Goal: Task Accomplishment & Management: Use online tool/utility

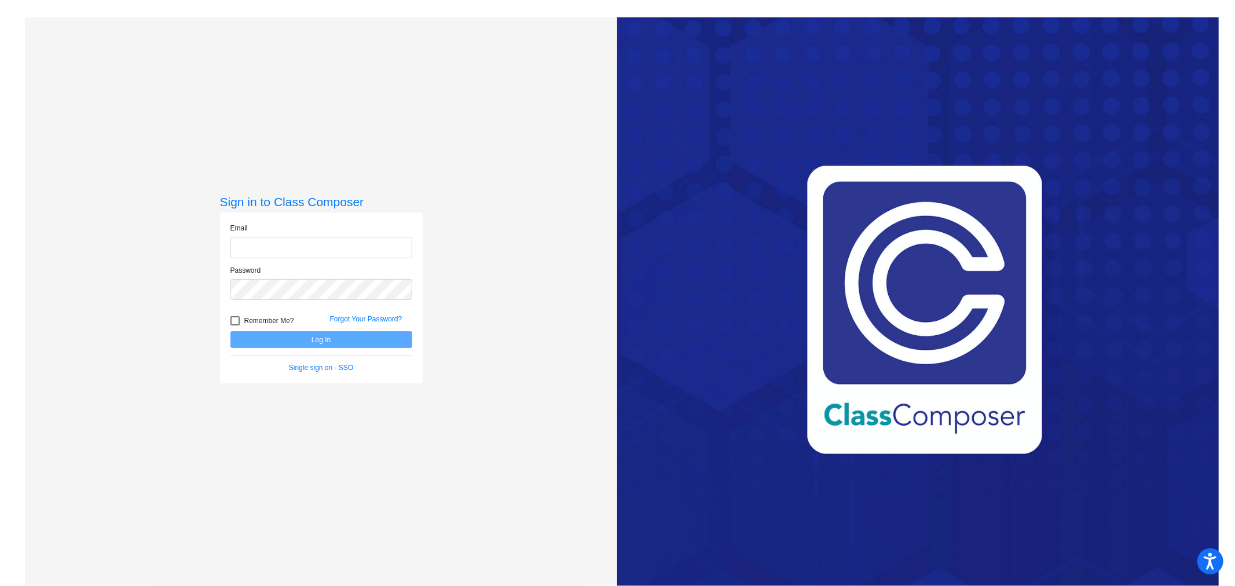
type input "[EMAIL_ADDRESS][DOMAIN_NAME]"
click at [328, 343] on button "Log In" at bounding box center [322, 339] width 182 height 17
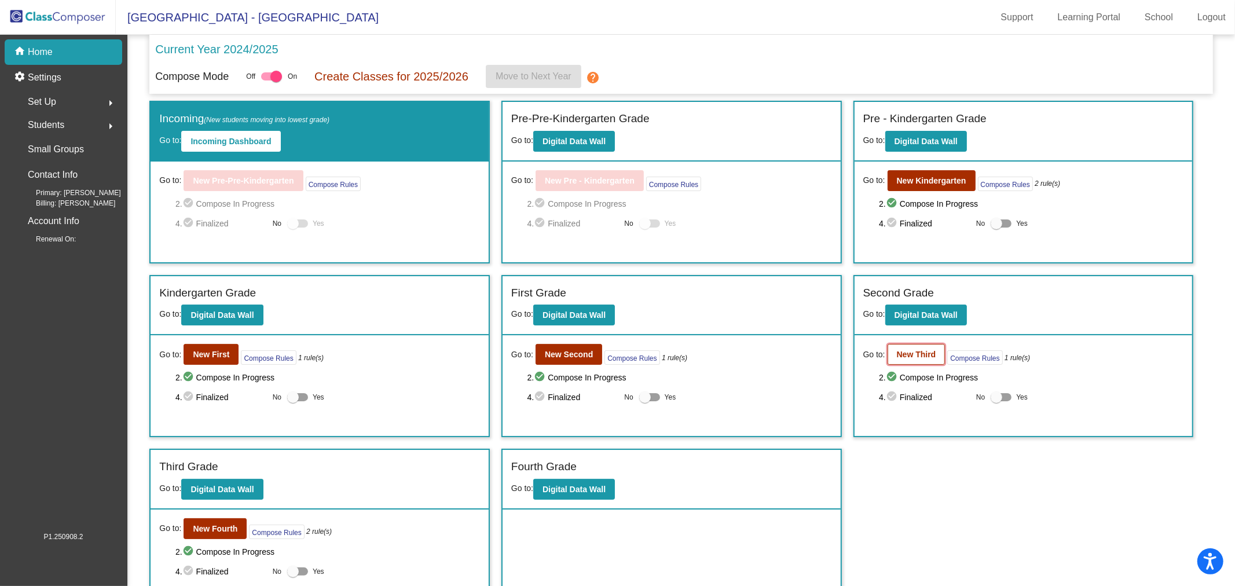
click at [933, 358] on button "New Third" at bounding box center [917, 354] width 58 height 21
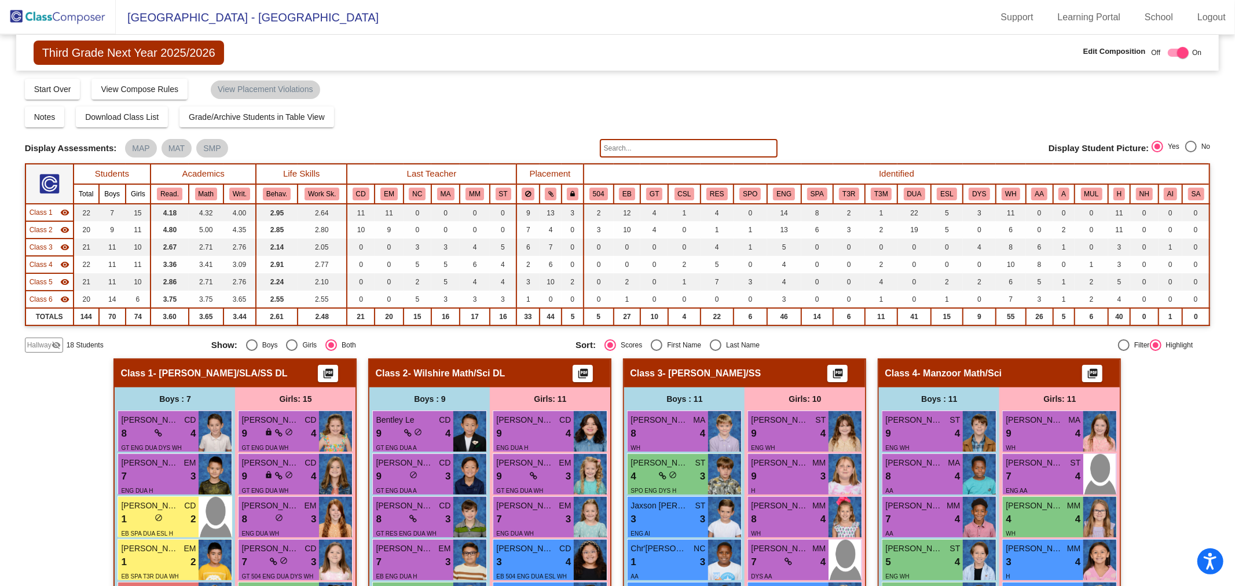
click at [44, 210] on span "Class 1" at bounding box center [41, 212] width 23 height 10
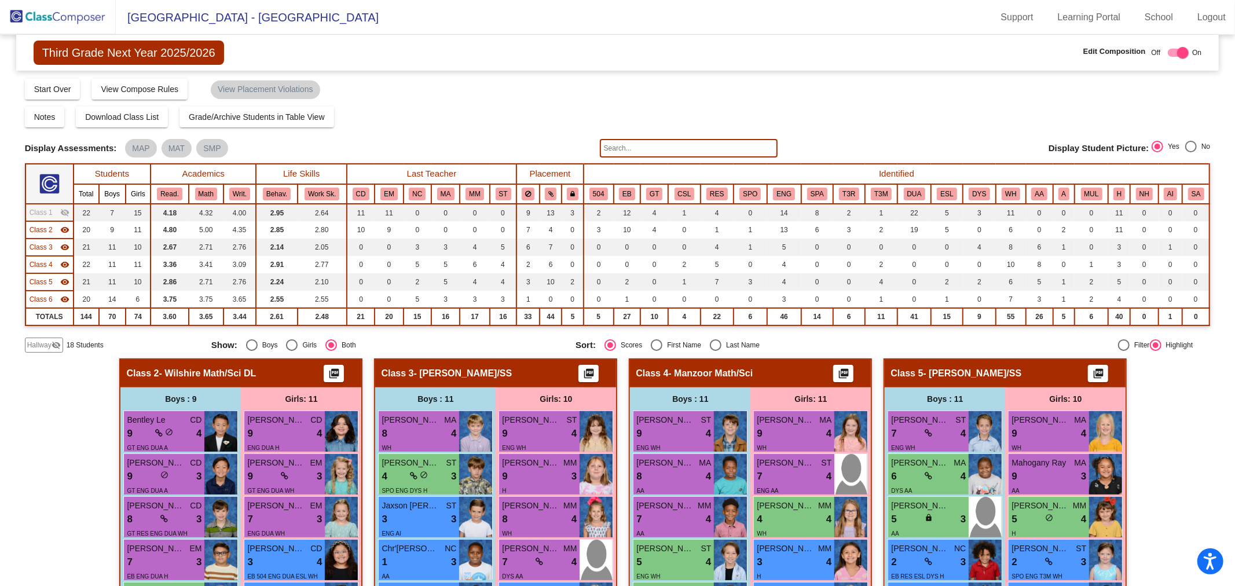
click at [45, 233] on span "Class 2" at bounding box center [41, 230] width 23 height 10
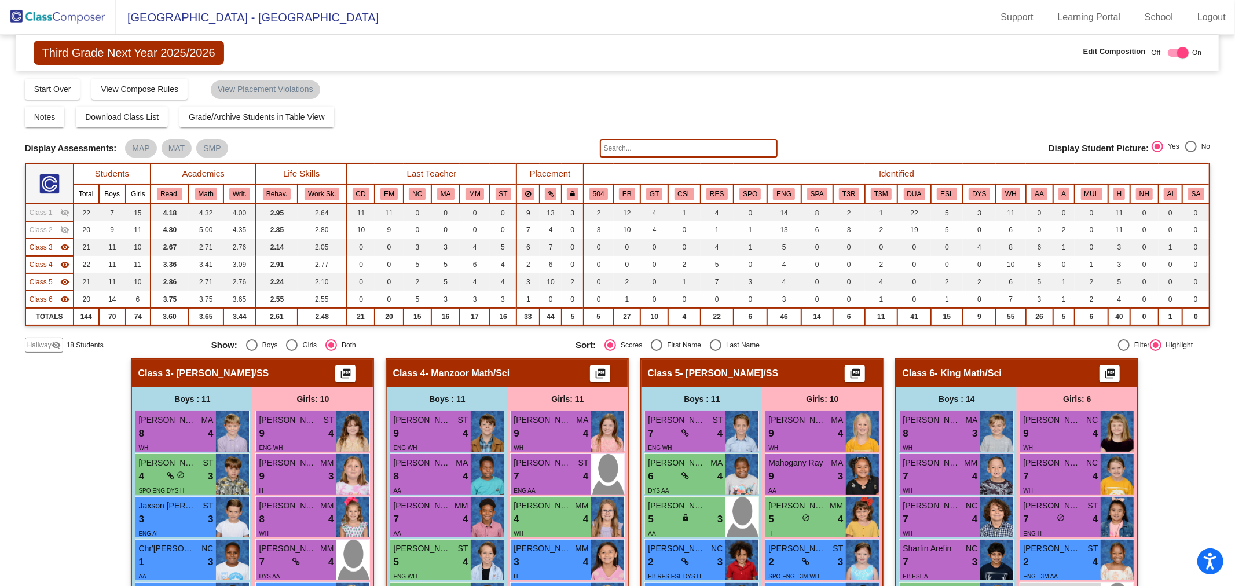
click at [39, 299] on span "Class 6" at bounding box center [41, 299] width 23 height 10
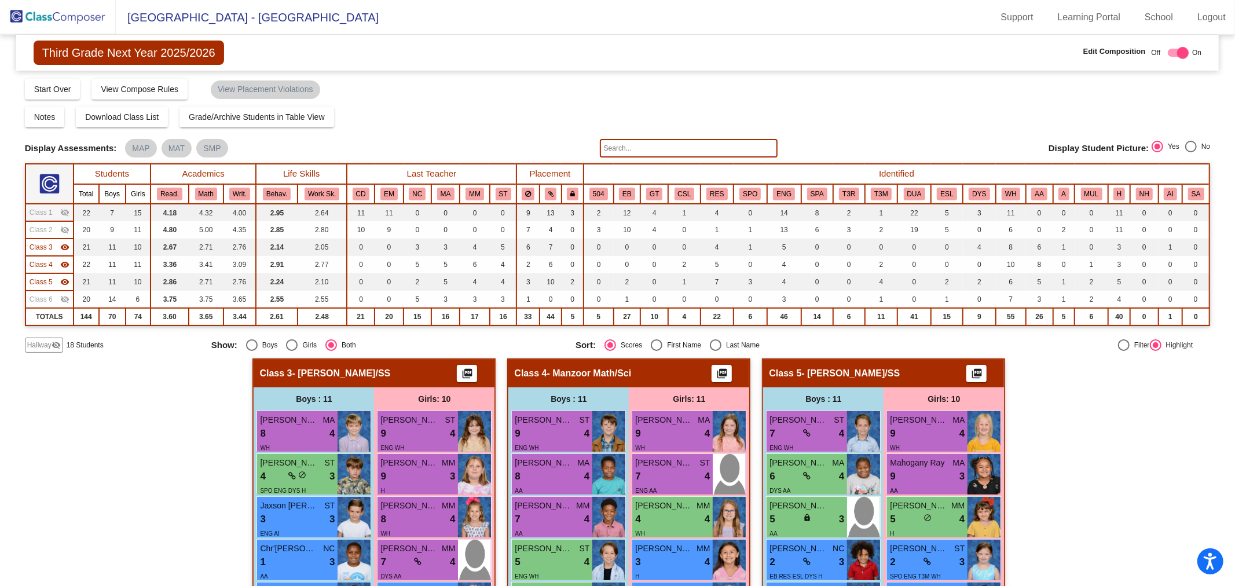
click at [41, 285] on span "Class 5" at bounding box center [41, 282] width 23 height 10
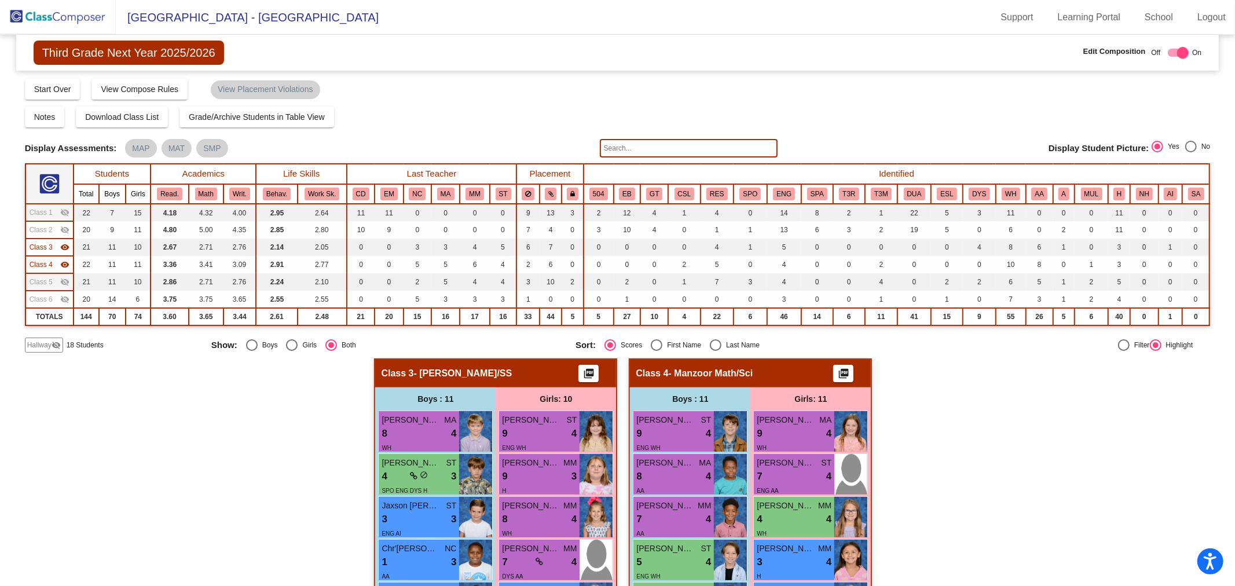
click at [52, 342] on mat-icon "visibility_off" at bounding box center [56, 345] width 9 height 9
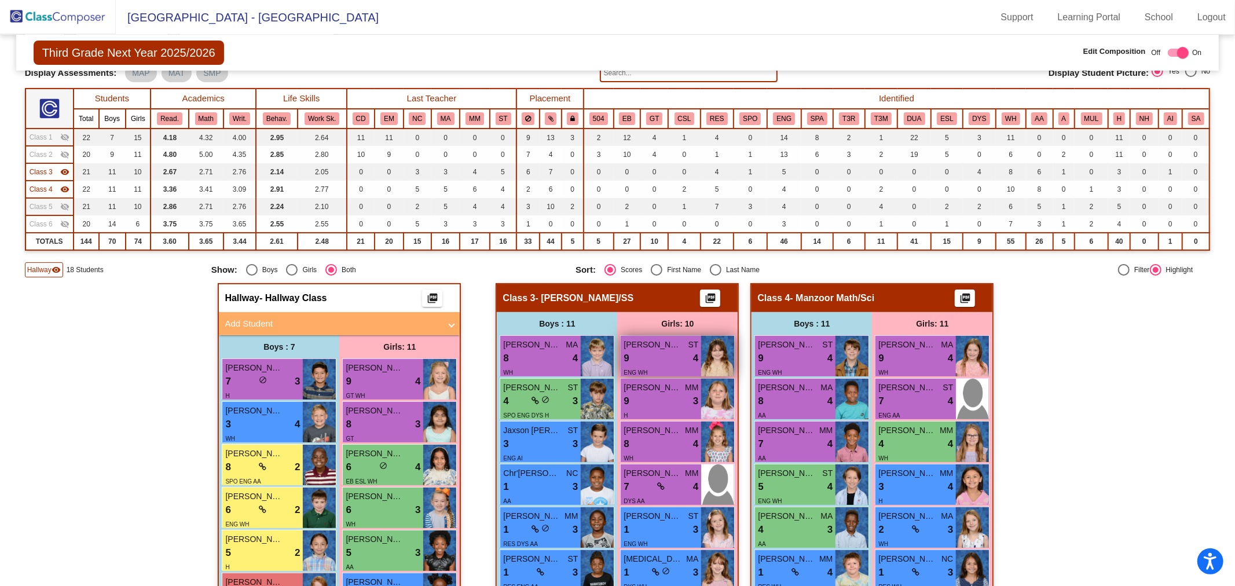
scroll to position [64, 0]
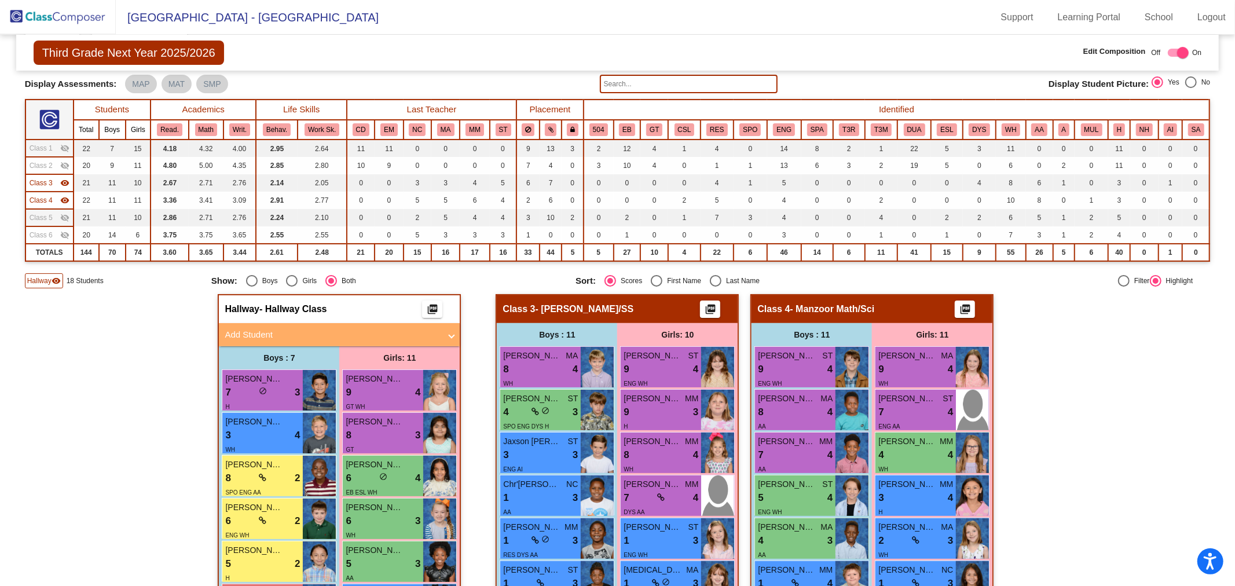
click at [710, 284] on div "Select an option" at bounding box center [716, 281] width 12 height 12
click at [715, 287] on input "Last Name" at bounding box center [715, 287] width 1 height 1
radio input "true"
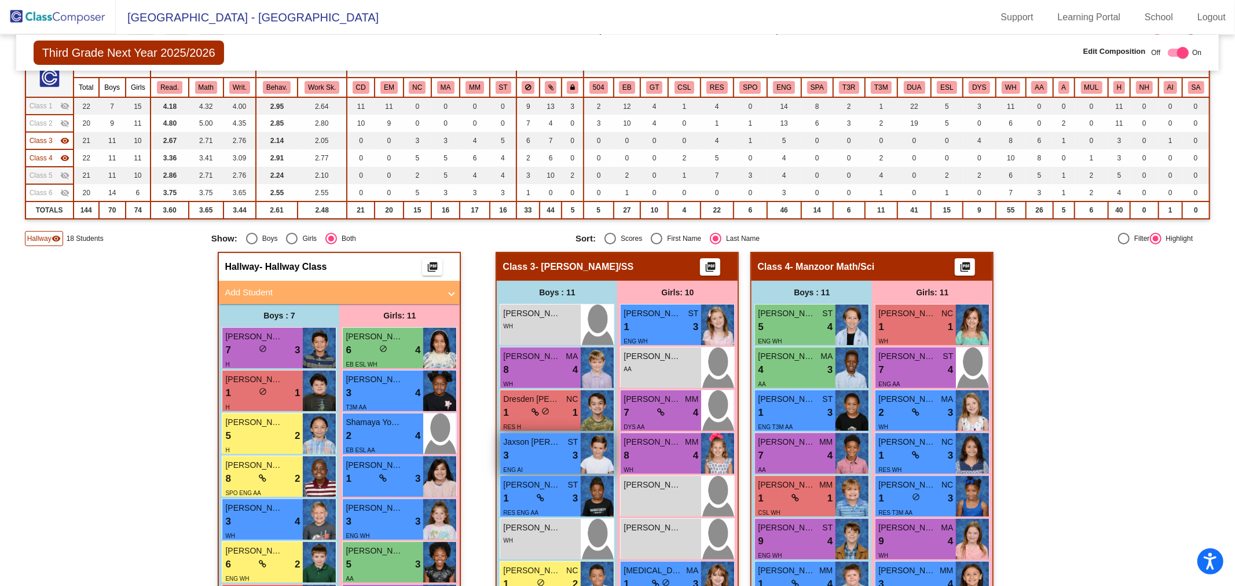
scroll to position [129, 0]
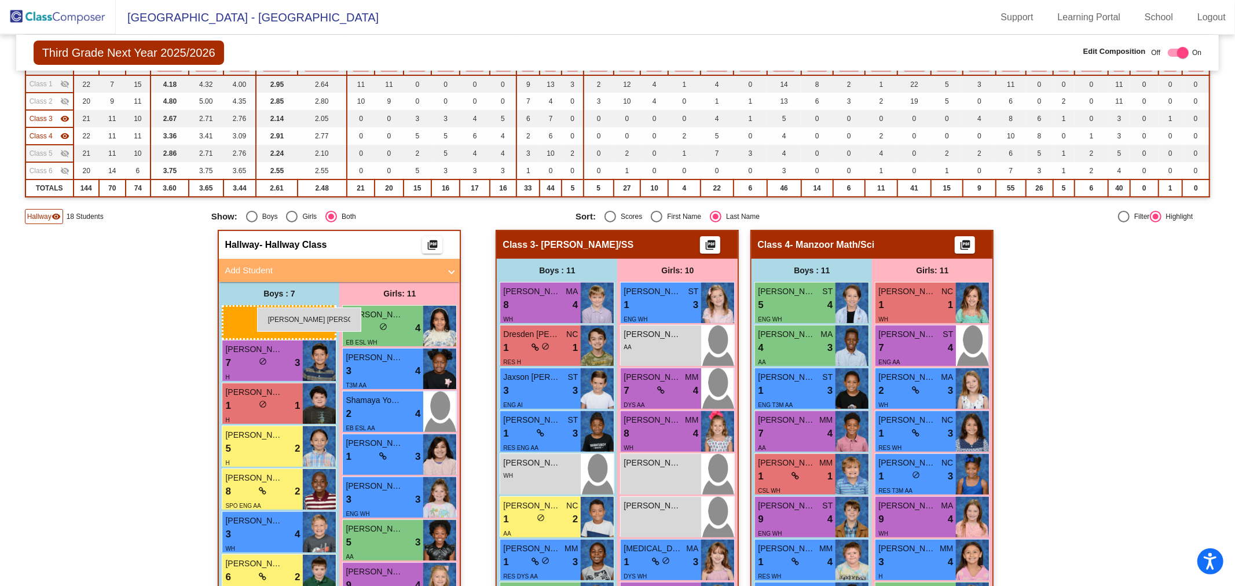
drag, startPoint x: 575, startPoint y: 305, endPoint x: 257, endPoint y: 308, distance: 318.0
